Goal: Task Accomplishment & Management: Complete application form

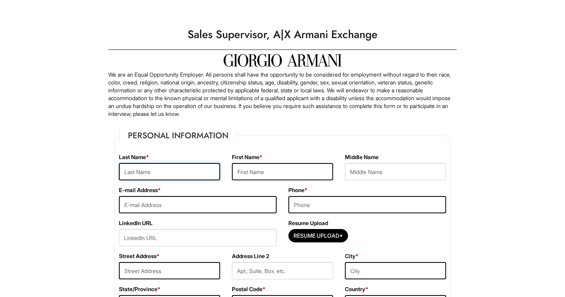
click at [184, 169] on input "text" at bounding box center [169, 171] width 101 height 17
type input "[PERSON_NAME]"
type input "[PERSON_NAME][EMAIL_ADDRESS][PERSON_NAME][DOMAIN_NAME]"
type input "2017809569"
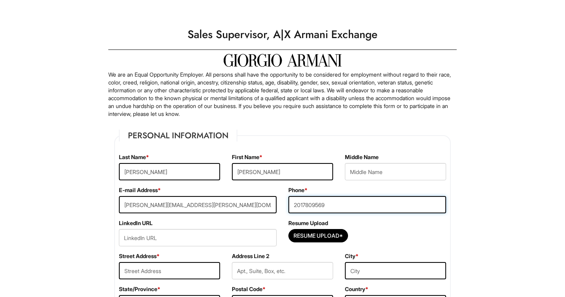
type input "[STREET_ADDRESS][PERSON_NAME]"
type input "[GEOGRAPHIC_DATA], [GEOGRAPHIC_DATA]"
select select "NJ"
type input "07302"
select select "[GEOGRAPHIC_DATA]"
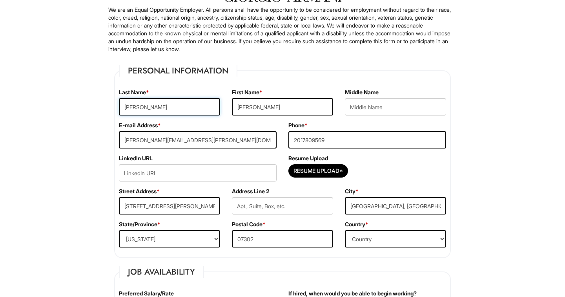
scroll to position [66, 0]
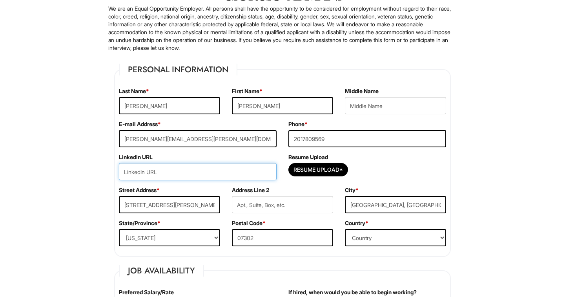
click at [247, 171] on input "url" at bounding box center [198, 171] width 158 height 17
paste input "[URL][DOMAIN_NAME][PERSON_NAME][PERSON_NAME]"
type input "[URL][DOMAIN_NAME][PERSON_NAME][PERSON_NAME]"
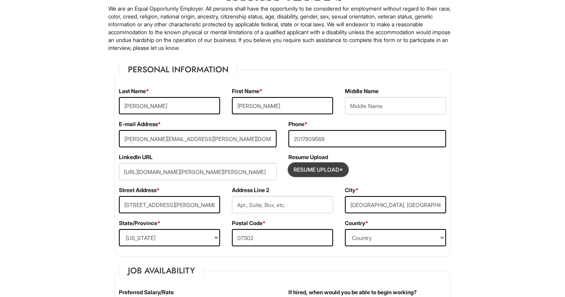
scroll to position [0, 0]
click at [324, 167] on input "Resume Upload*" at bounding box center [318, 169] width 59 height 13
type input "C:\fakepath\Aaliyah Lockhart Resume.pdf"
click at [306, 168] on input "Resume Upload*" at bounding box center [318, 169] width 59 height 13
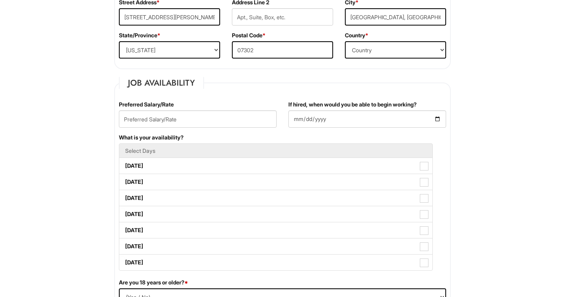
scroll to position [255, 0]
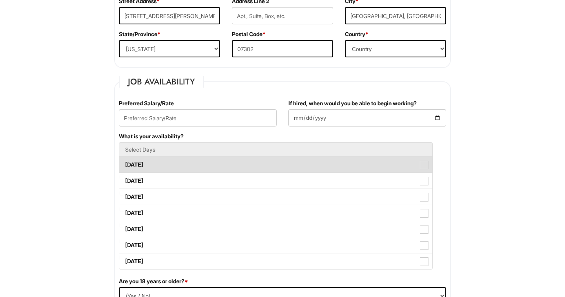
click at [418, 164] on label "[DATE]" at bounding box center [275, 165] width 313 height 16
click at [124, 163] on Available_Monday "[DATE]" at bounding box center [121, 160] width 5 height 5
checkbox Available_Monday "true"
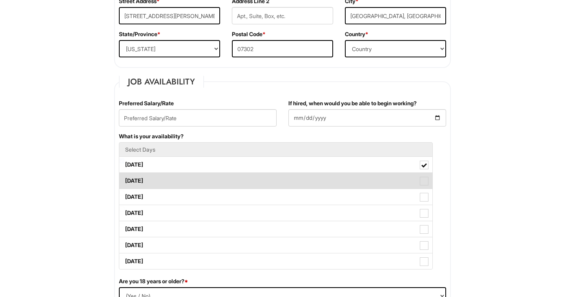
click at [417, 178] on label "[DATE]" at bounding box center [275, 181] width 313 height 16
click at [124, 178] on Available_Tuesday "[DATE]" at bounding box center [121, 176] width 5 height 5
checkbox Available_Tuesday "true"
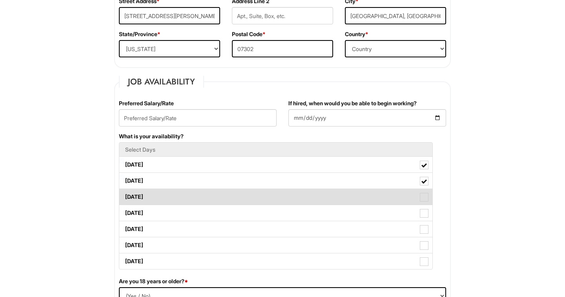
click at [415, 200] on label "[DATE]" at bounding box center [275, 197] width 313 height 16
click at [124, 195] on Available_Wednesday "[DATE]" at bounding box center [121, 192] width 5 height 5
checkbox Available_Wednesday "true"
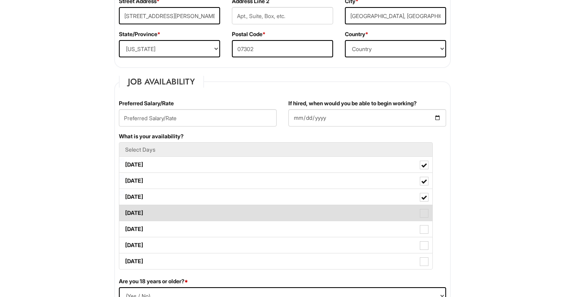
click at [415, 215] on label "[DATE]" at bounding box center [275, 213] width 313 height 16
click at [124, 211] on Available_Thursday "[DATE]" at bounding box center [121, 208] width 5 height 5
checkbox Available_Thursday "true"
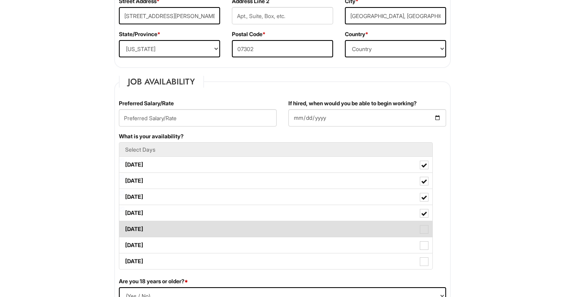
click at [427, 229] on span at bounding box center [424, 229] width 9 height 9
click at [124, 228] on Available_Friday "[DATE]" at bounding box center [121, 224] width 5 height 5
checkbox Available_Friday "true"
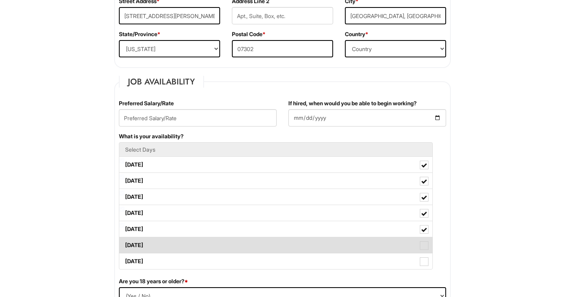
click at [429, 237] on label "[DATE]" at bounding box center [275, 245] width 313 height 16
click at [124, 239] on Available_Saturday "[DATE]" at bounding box center [121, 241] width 5 height 5
checkbox Available_Saturday "true"
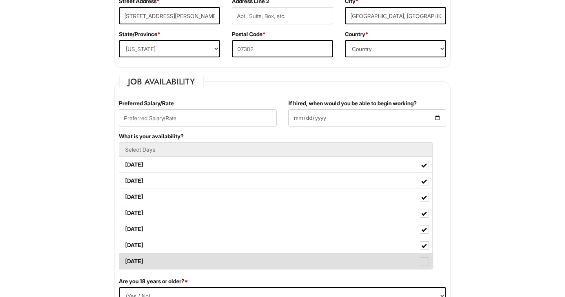
click at [425, 257] on span at bounding box center [424, 261] width 9 height 9
click at [124, 257] on Available_Sunday "[DATE]" at bounding box center [121, 257] width 5 height 5
checkbox Available_Sunday "true"
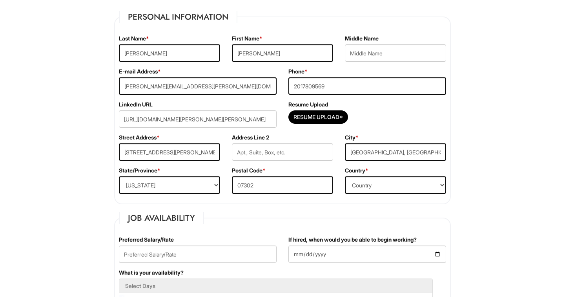
scroll to position [116, 0]
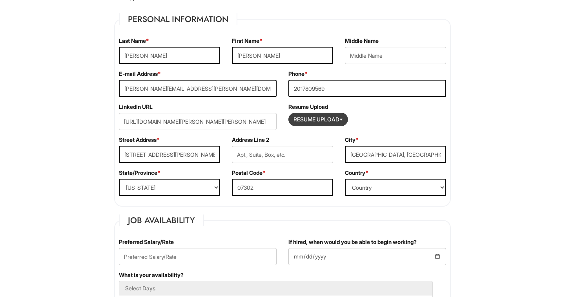
click at [306, 116] on input "Resume Upload*" at bounding box center [318, 119] width 59 height 13
click at [337, 122] on input "Resume Upload*" at bounding box center [318, 119] width 59 height 13
type input "C:\fakepath\Aaliyah Lockhart (5).pdf"
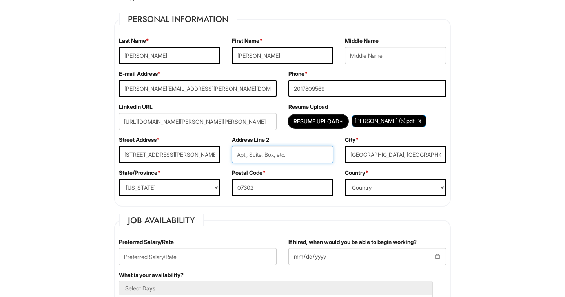
click at [274, 152] on input "text" at bounding box center [282, 154] width 101 height 17
type input "q"
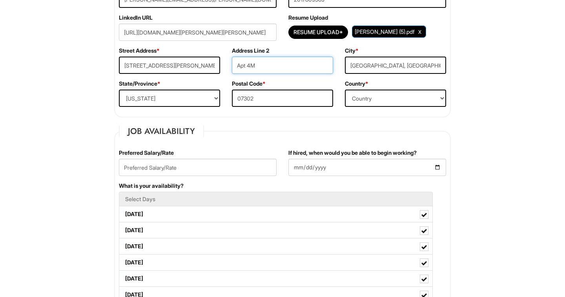
scroll to position [207, 0]
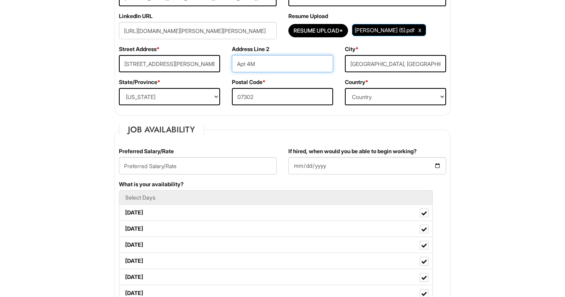
type input "Apt 4M"
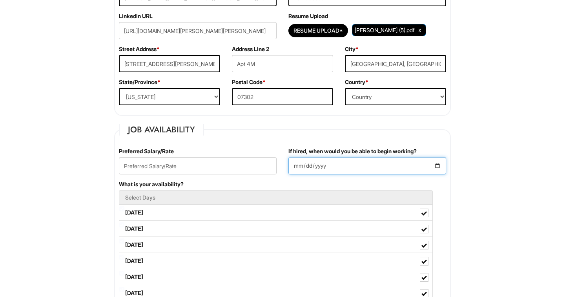
click at [440, 165] on input "If hired, when would you be able to begin working?" at bounding box center [367, 165] width 158 height 17
type input "[DATE]"
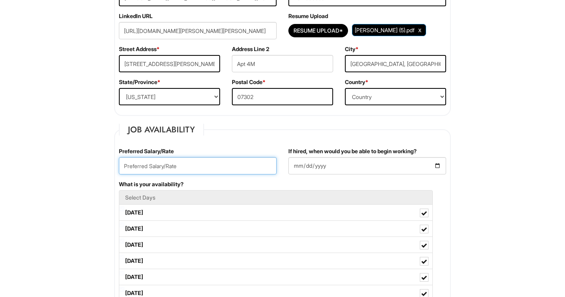
click at [223, 169] on input "text" at bounding box center [198, 165] width 158 height 17
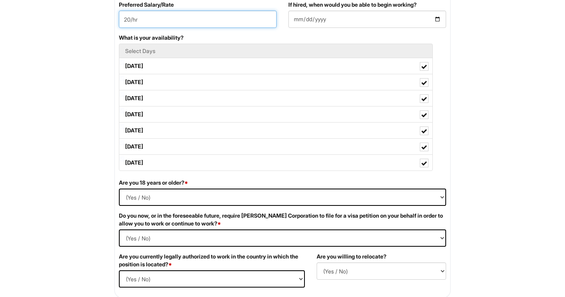
scroll to position [365, 0]
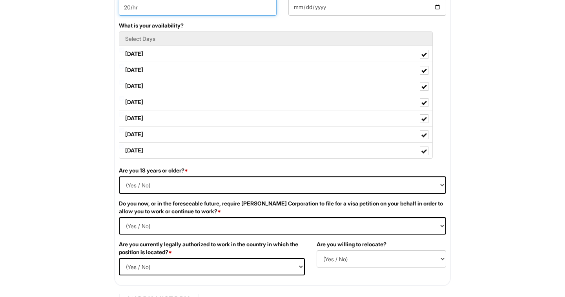
type input "20/hr"
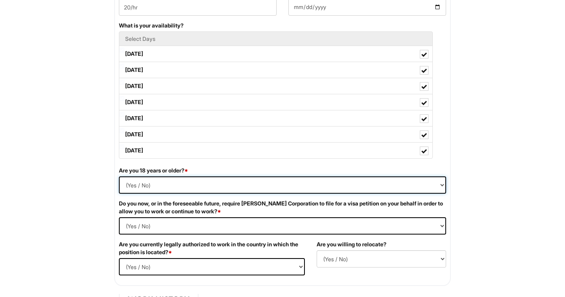
click at [280, 181] on select "(Yes / No) Yes No" at bounding box center [282, 184] width 327 height 17
click at [270, 184] on select "(Yes / No) Yes No" at bounding box center [282, 184] width 327 height 17
select select "Yes"
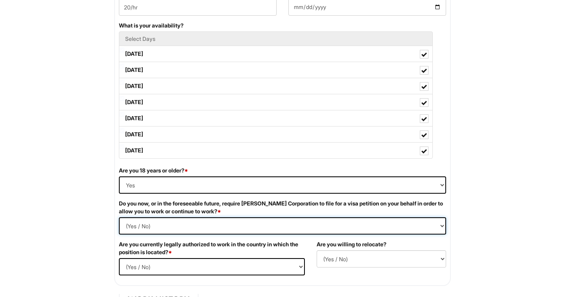
click at [248, 223] on Required "(Yes / No) Yes No" at bounding box center [282, 225] width 327 height 17
select Required "No"
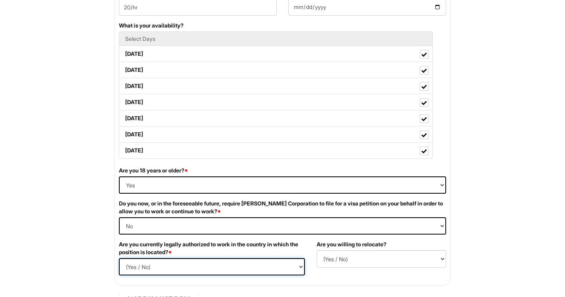
click at [244, 266] on select "(Yes / No) Yes No" at bounding box center [212, 266] width 186 height 17
select select "Yes"
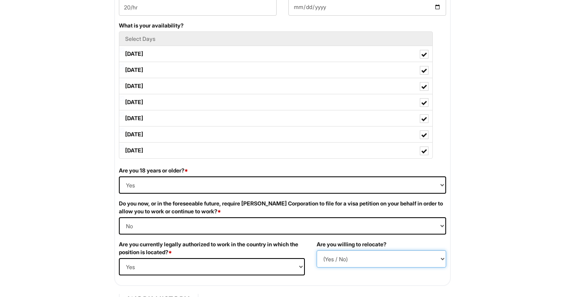
click at [333, 261] on select "(Yes / No) No Yes" at bounding box center [381, 258] width 129 height 17
select select "Y"
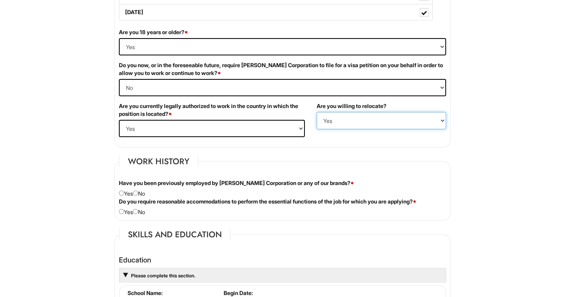
scroll to position [510, 0]
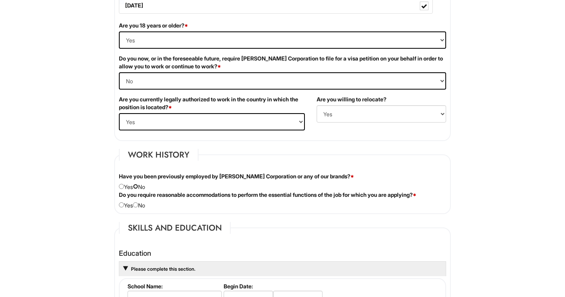
click at [137, 184] on input "radio" at bounding box center [135, 186] width 5 height 5
radio input "true"
click at [138, 204] on input "radio" at bounding box center [135, 204] width 5 height 5
radio input "true"
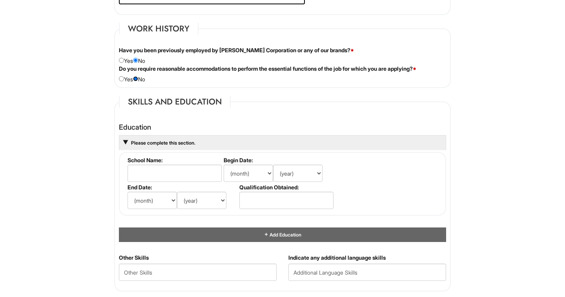
scroll to position [638, 0]
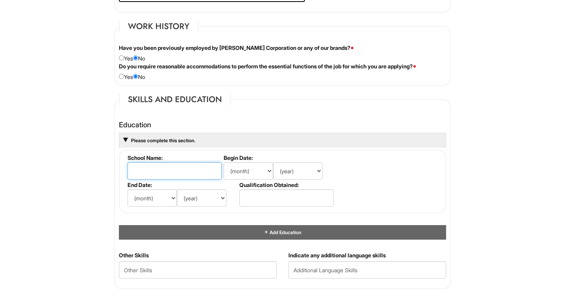
click at [145, 178] on input "text" at bounding box center [175, 170] width 94 height 17
click at [147, 171] on input "text" at bounding box center [175, 170] width 94 height 17
type input "w"
type input "[PERSON_NAME][GEOGRAPHIC_DATA]"
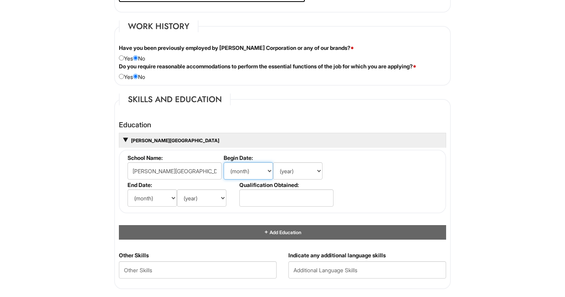
click at [250, 171] on select "(month) Jan Feb Mar Apr May Jun Jul Aug Sep Oct Nov Dec" at bounding box center [248, 170] width 49 height 17
select select "8"
click at [291, 174] on select "(year) 2029 2028 2027 2026 2025 2024 2023 2022 2021 2020 2019 2018 2017 2016 20…" at bounding box center [297, 170] width 49 height 17
select select "2020"
click at [165, 199] on select "(month) Jan Feb Mar Apr May Jun Jul Aug Sep Oct Nov Dec" at bounding box center [152, 197] width 49 height 17
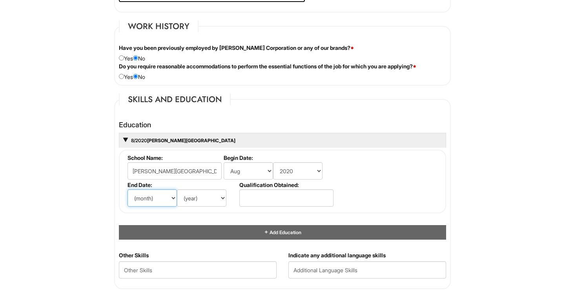
select select "5"
click at [195, 197] on select "(year) 2029 2028 2027 2026 2025 2024 2023 2022 2021 2020 2019 2018 2017 2016 20…" at bounding box center [201, 197] width 49 height 17
select select "2025"
click at [269, 199] on input "text" at bounding box center [286, 197] width 94 height 17
type input "b"
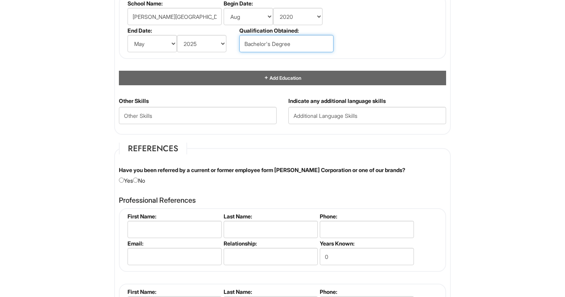
scroll to position [794, 0]
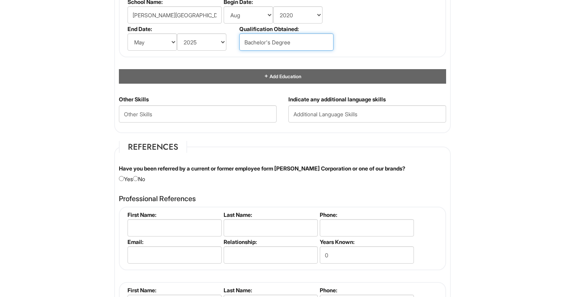
type input "Bachelor's Degree"
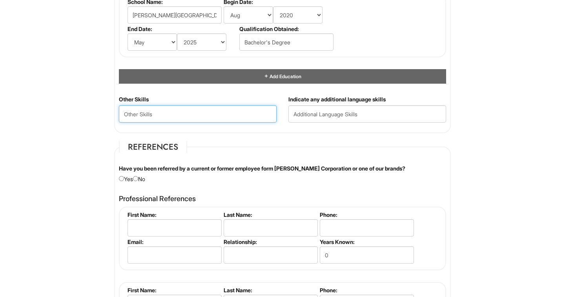
click at [223, 121] on Skills "text" at bounding box center [198, 113] width 158 height 17
paste Skills "Leadership & Team Management"
type Skills "Leadership & Team Management"
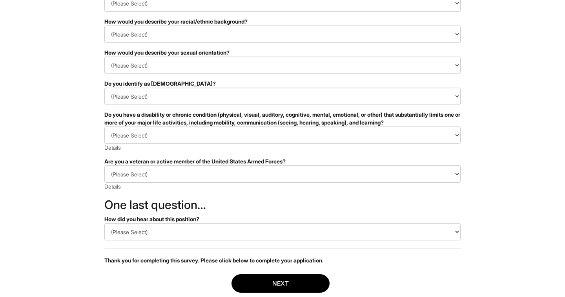
scroll to position [145, 0]
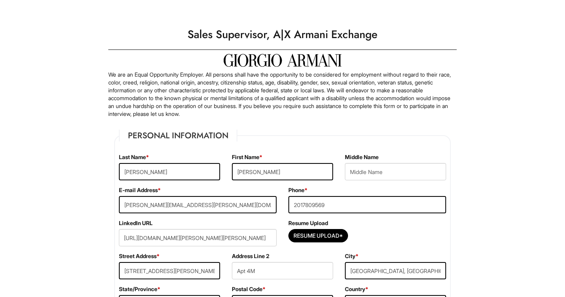
select select "NJ"
select select "[GEOGRAPHIC_DATA]"
select select "Yes"
select Required "No"
select select "Yes"
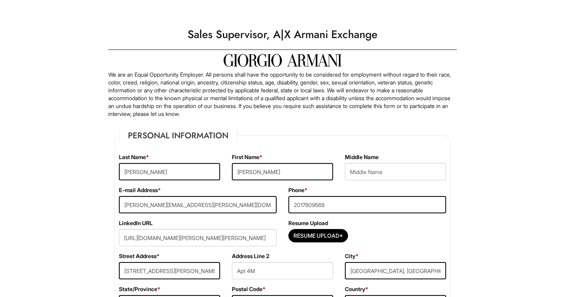
select select "Y"
select select "8"
select select "2020"
select select "5"
select select "2025"
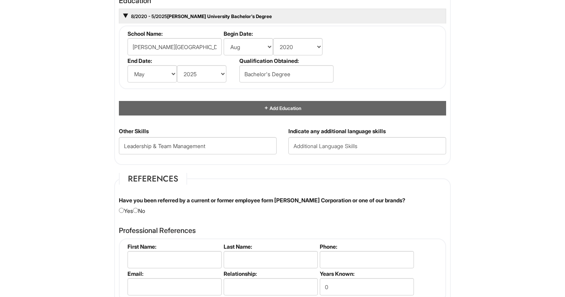
scroll to position [764, 0]
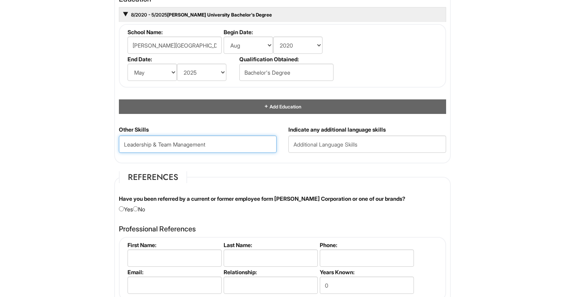
click at [215, 146] on Skills "Leadership & Team Management" at bounding box center [198, 143] width 158 height 17
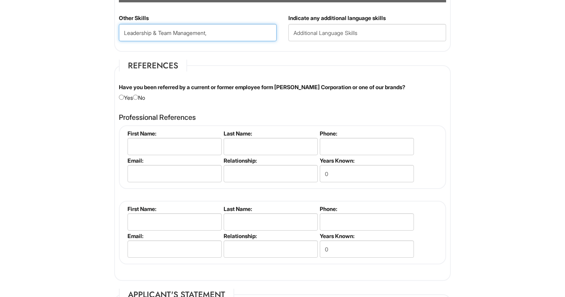
scroll to position [867, 0]
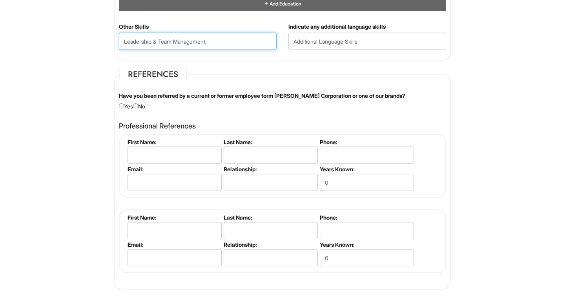
type Skills "Leadership & Team Management,"
click at [138, 107] on input "radio" at bounding box center [135, 105] width 5 height 5
radio input "true"
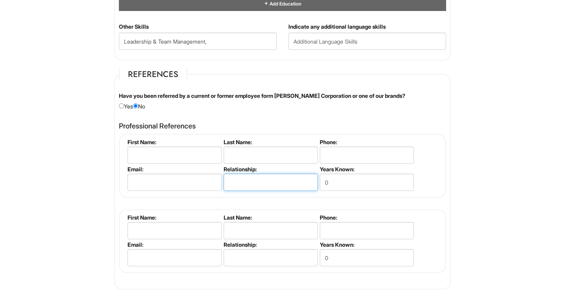
click at [242, 180] on input "text" at bounding box center [271, 181] width 94 height 17
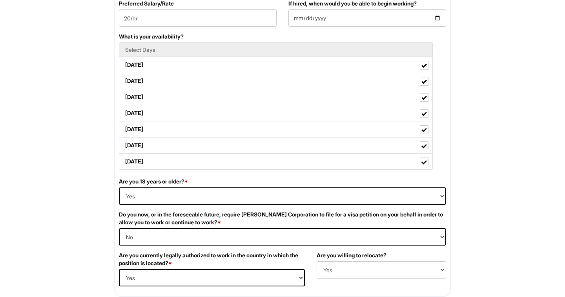
scroll to position [356, 0]
